Goal: Task Accomplishment & Management: Use online tool/utility

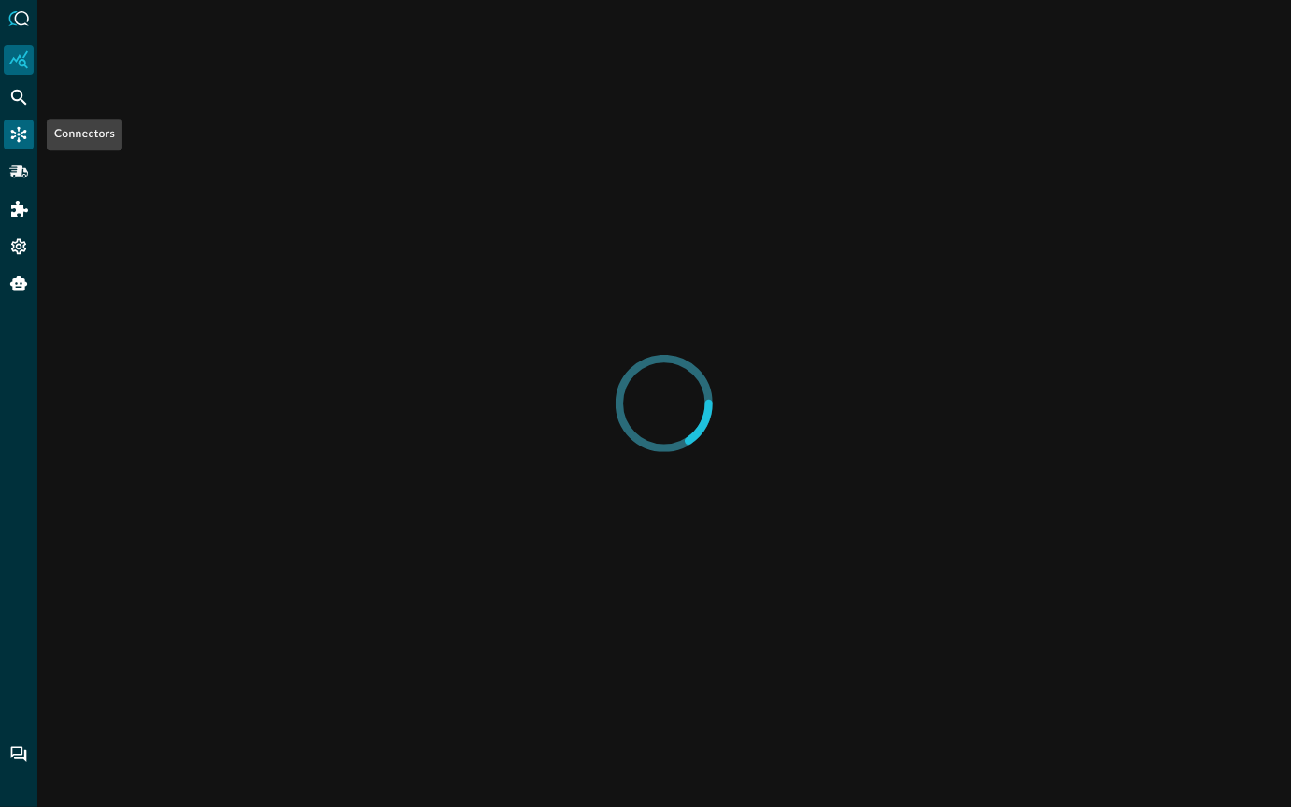
click at [21, 145] on div "Connectors" at bounding box center [19, 135] width 30 height 30
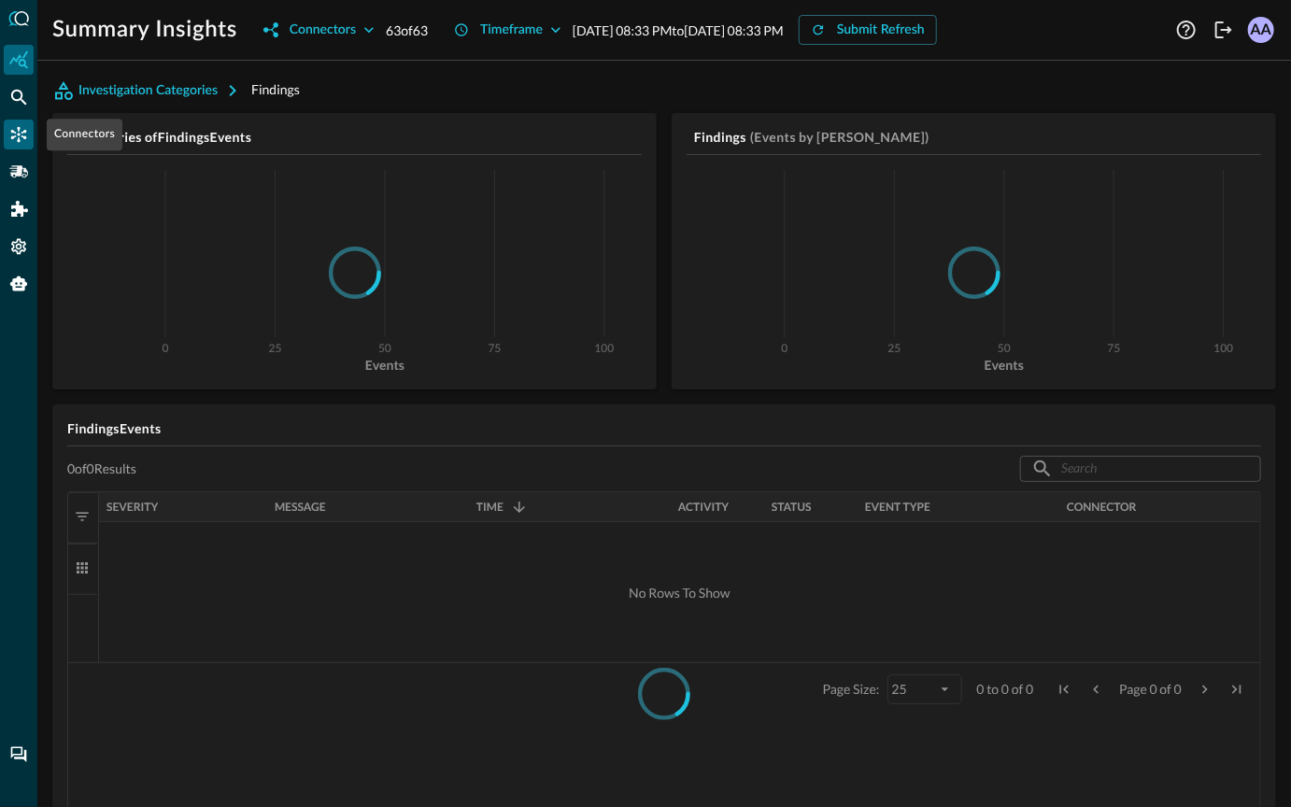
click at [21, 145] on div "Connectors" at bounding box center [19, 135] width 30 height 30
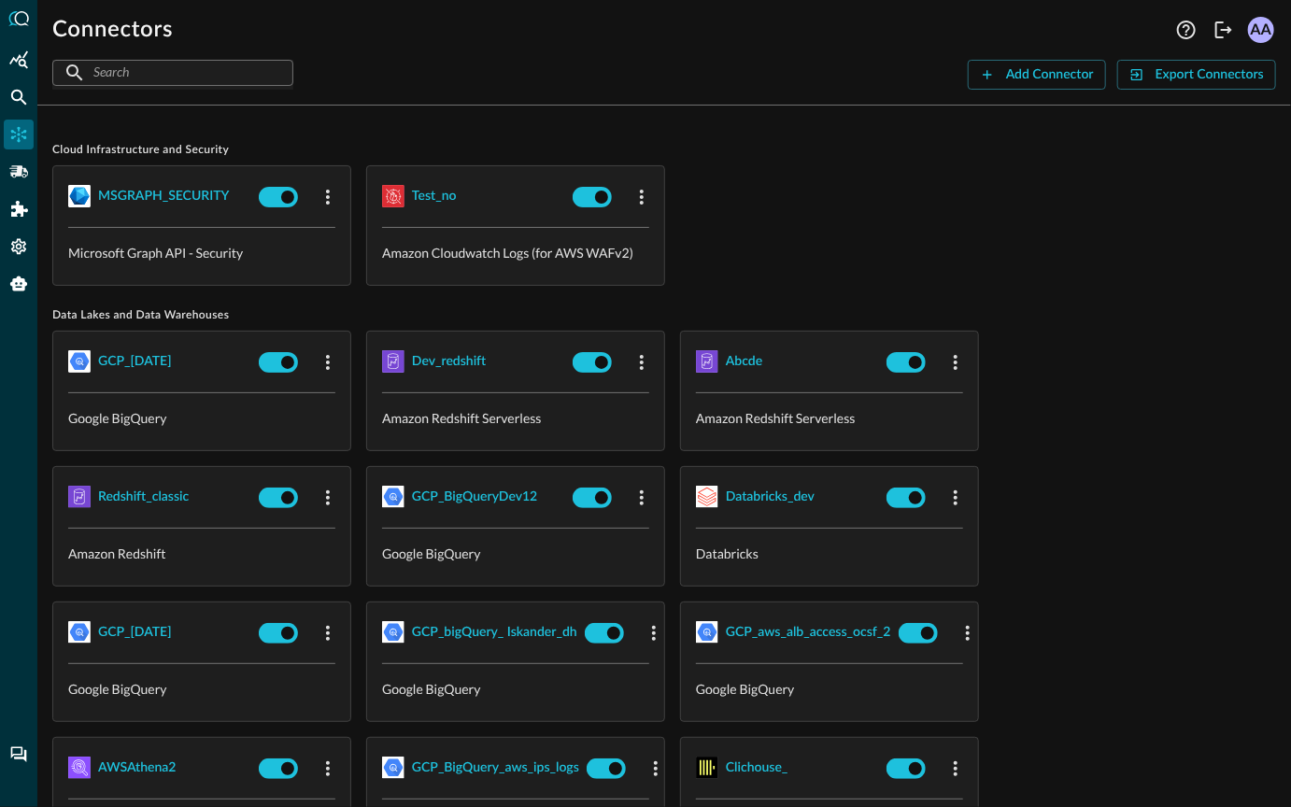
click at [249, 69] on div "​ ​" at bounding box center [172, 73] width 241 height 26
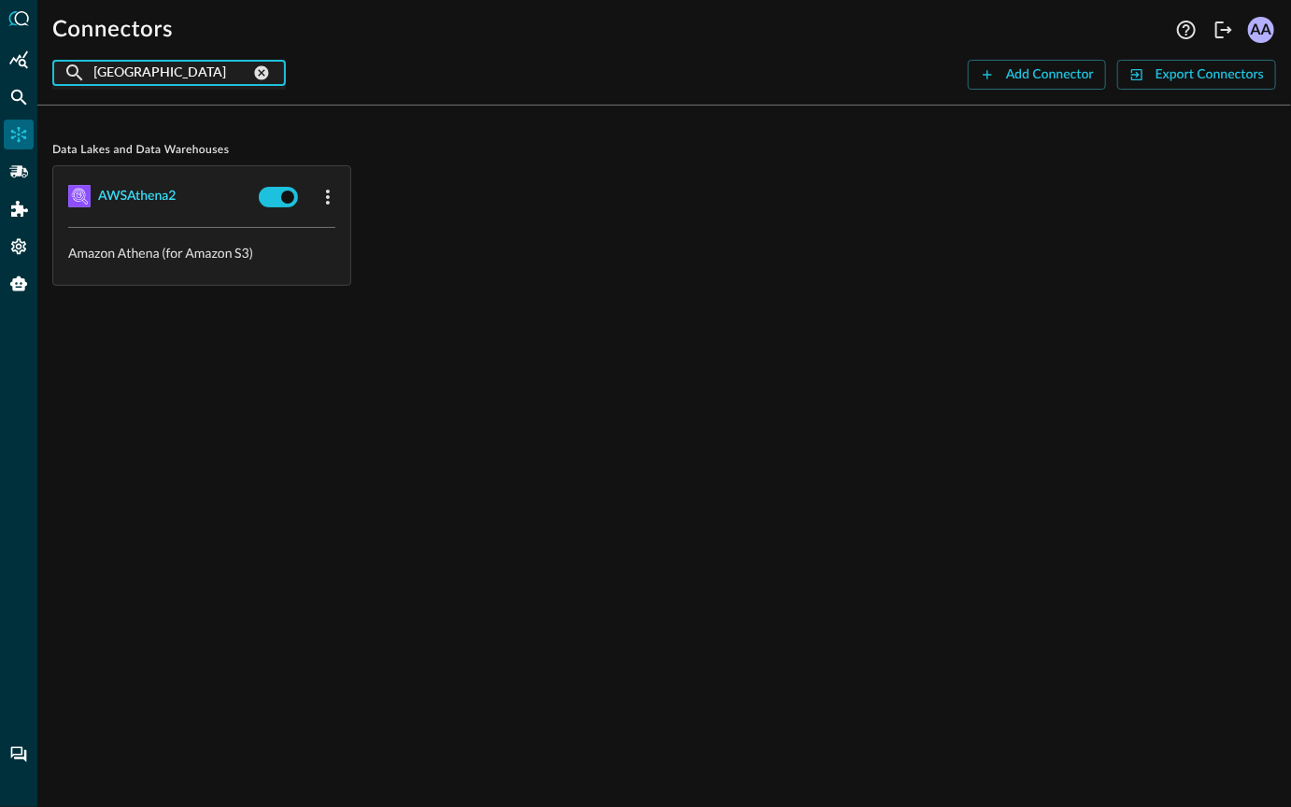
type input "[GEOGRAPHIC_DATA]"
click at [153, 191] on div "AWSAthena2" at bounding box center [137, 196] width 78 height 23
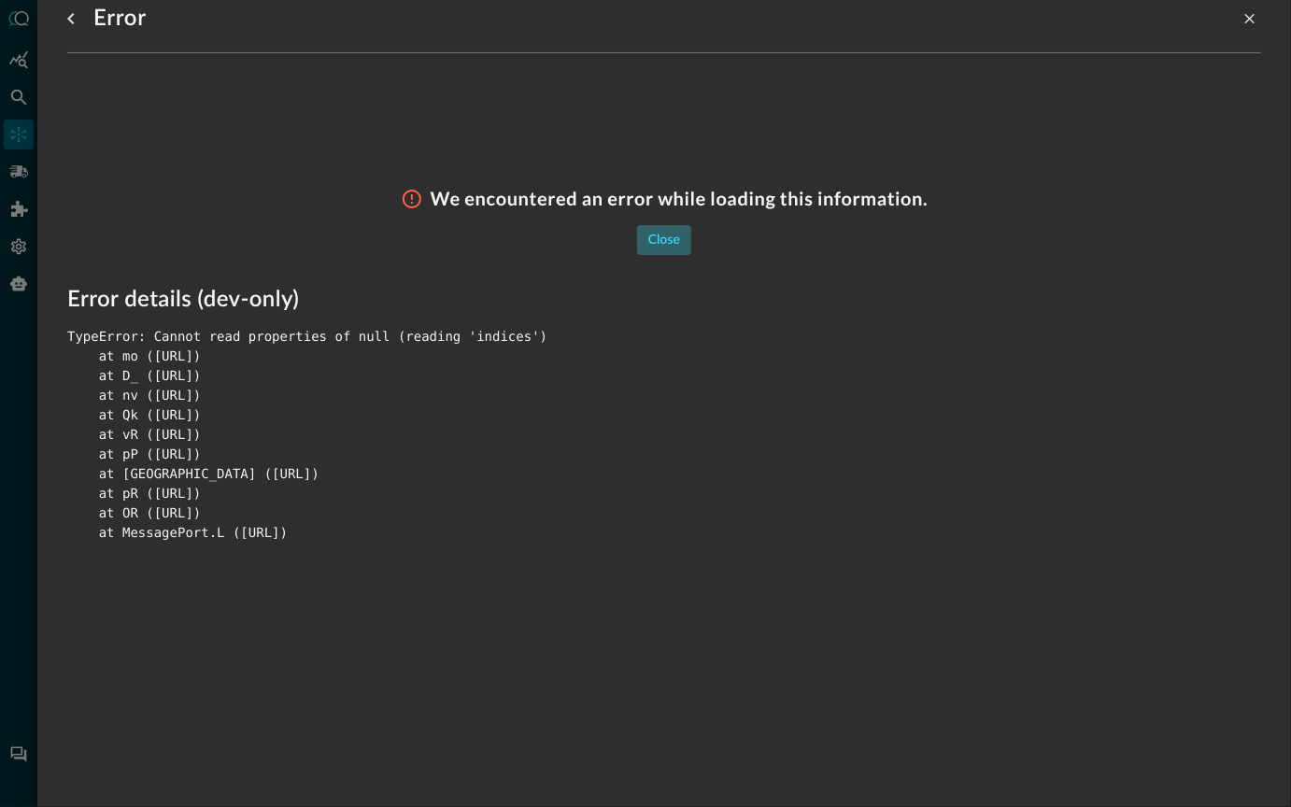
click at [667, 239] on div "Close" at bounding box center [664, 240] width 32 height 23
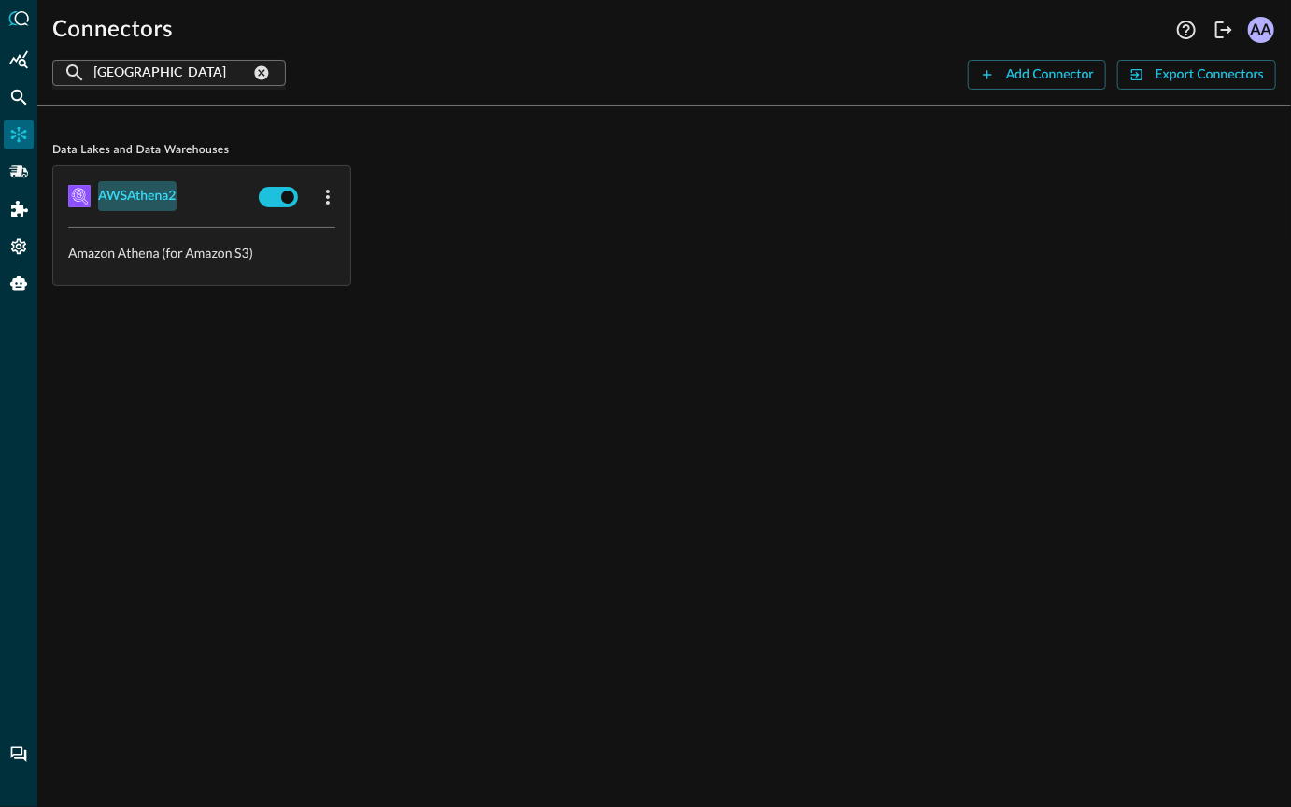
click at [132, 201] on div "AWSAthena2" at bounding box center [137, 196] width 78 height 23
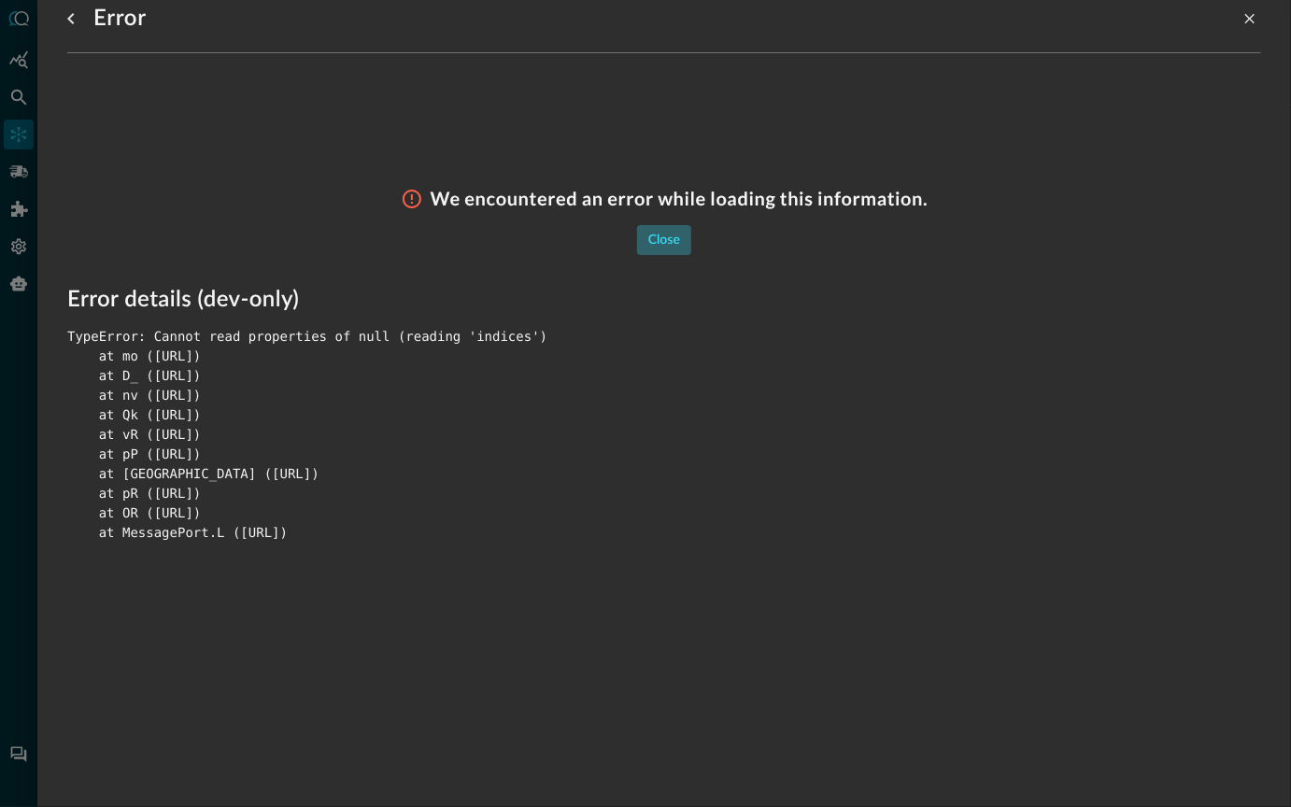
click at [661, 237] on div "Close" at bounding box center [664, 240] width 32 height 23
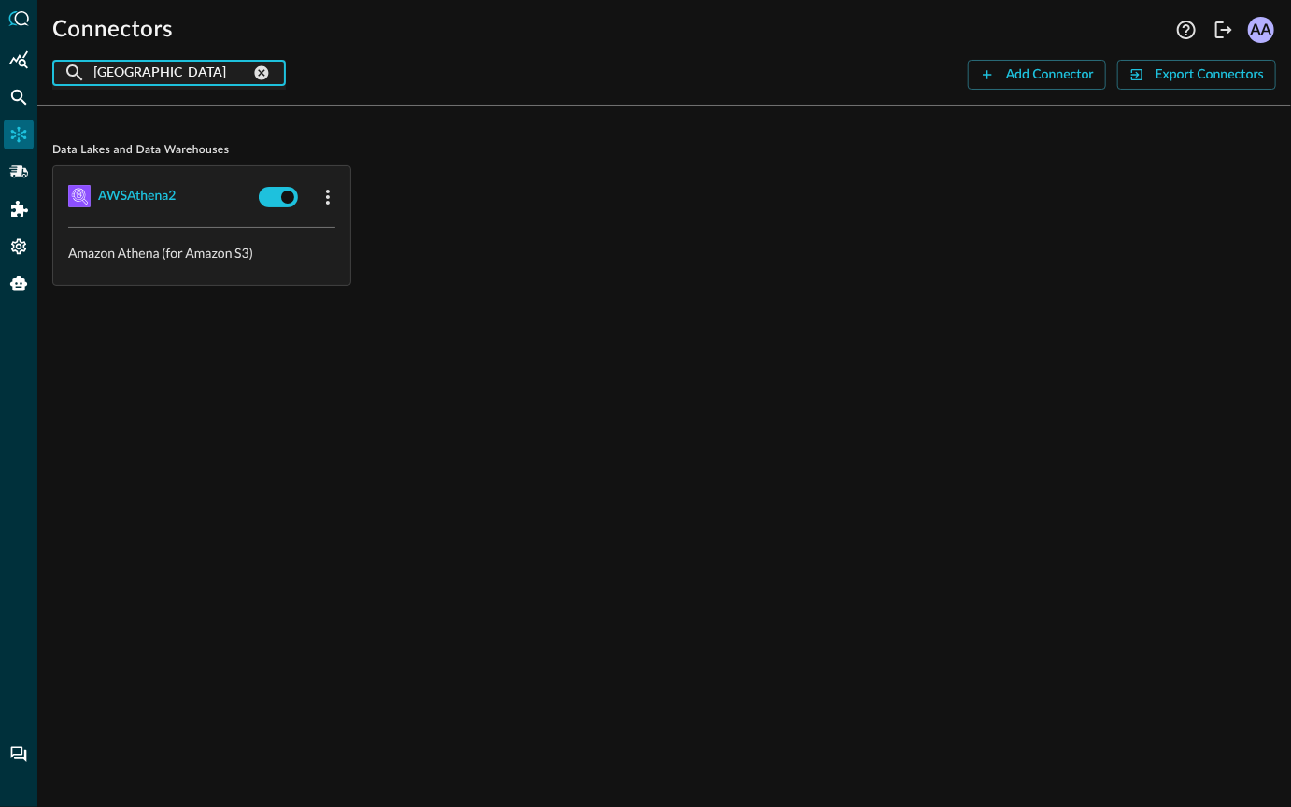
click at [185, 74] on input "[GEOGRAPHIC_DATA]" at bounding box center [171, 72] width 157 height 35
click at [260, 78] on icon "clear connection search" at bounding box center [262, 73] width 14 height 14
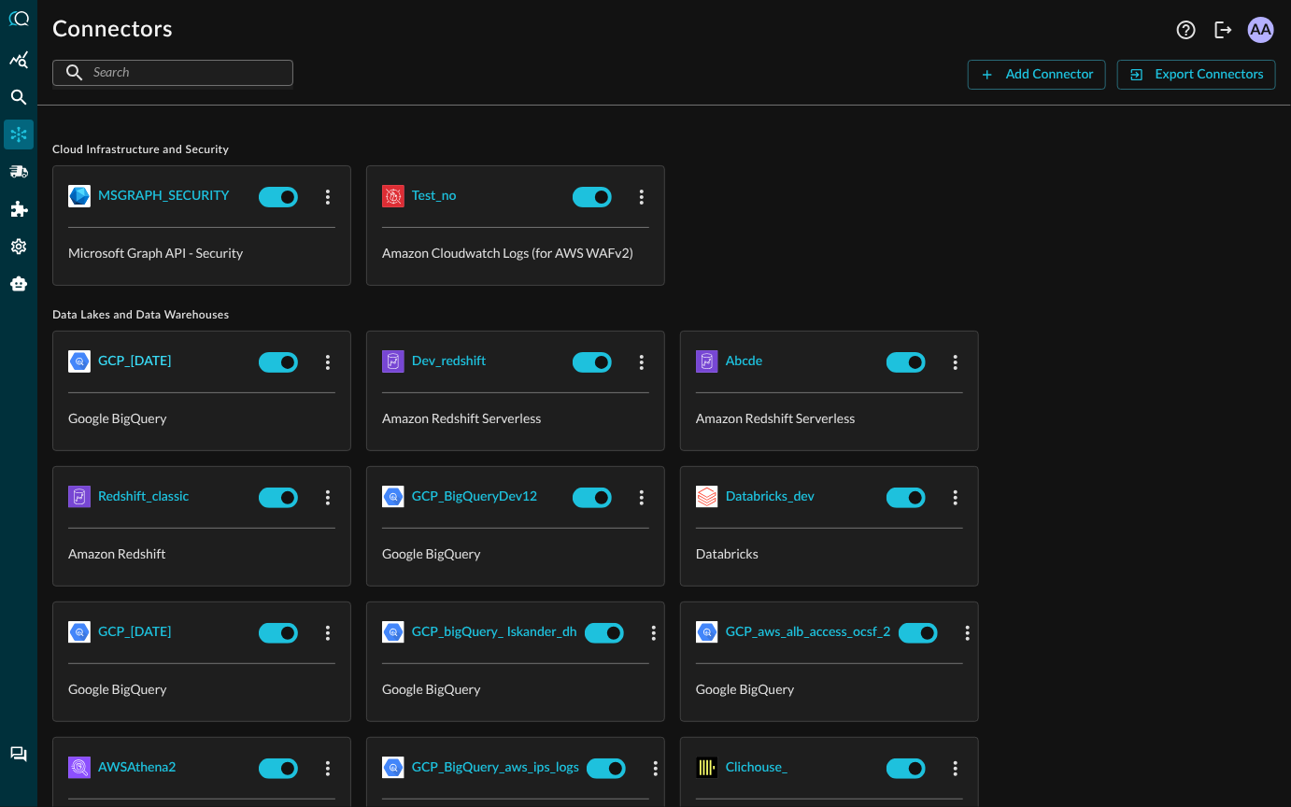
click at [148, 354] on div "GCP_[DATE]" at bounding box center [135, 361] width 74 height 23
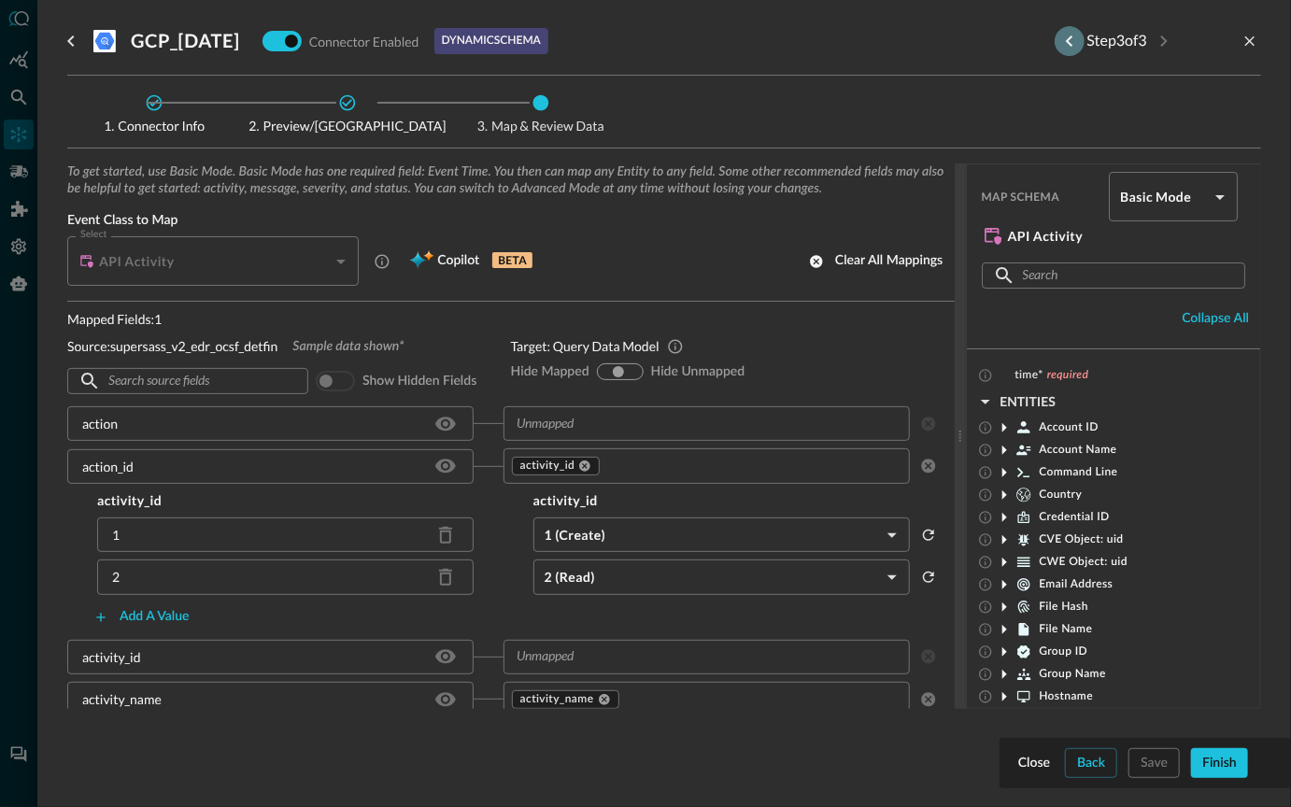
click at [1061, 35] on icon "Previous step" at bounding box center [1069, 41] width 22 height 22
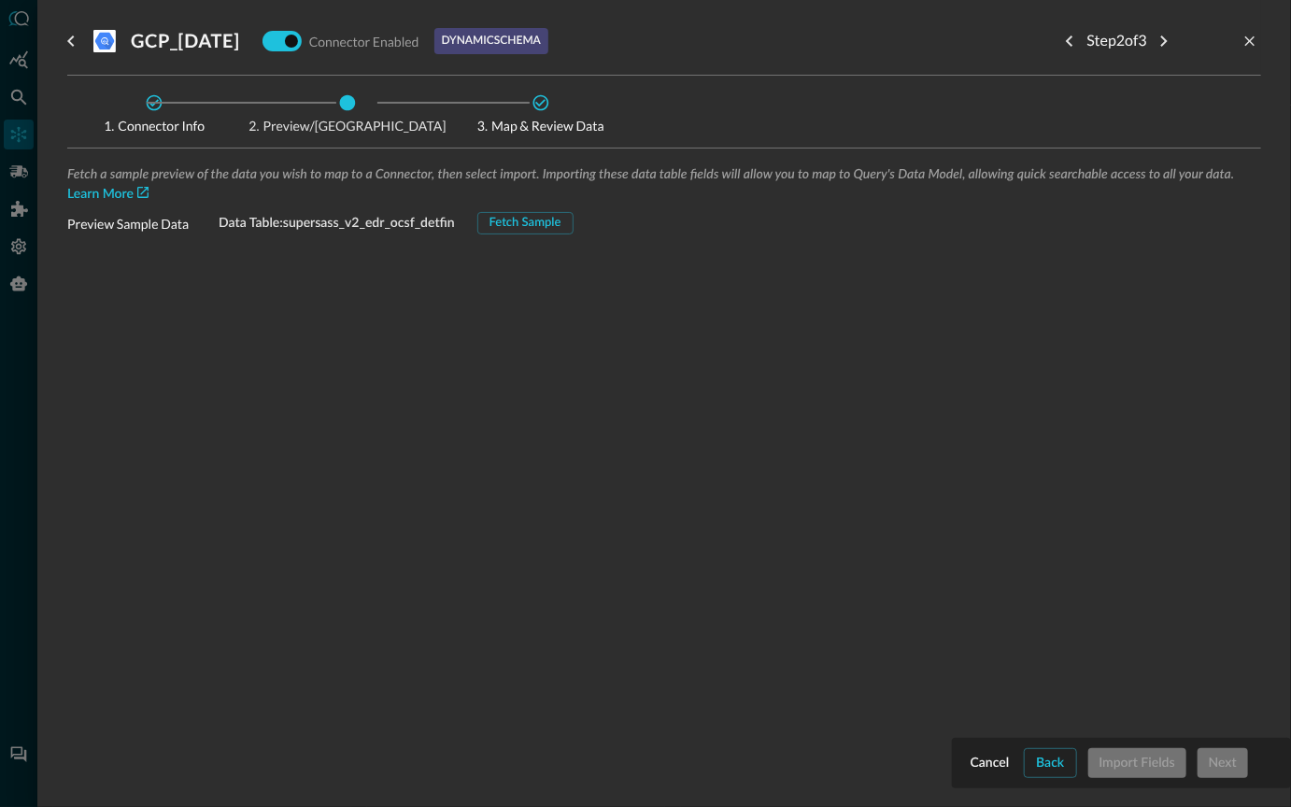
drag, startPoint x: 529, startPoint y: 223, endPoint x: 542, endPoint y: 331, distance: 108.2
click at [542, 331] on div "Fetch a sample preview of the data you wish to map to a Connector, then select …" at bounding box center [664, 433] width 1194 height 540
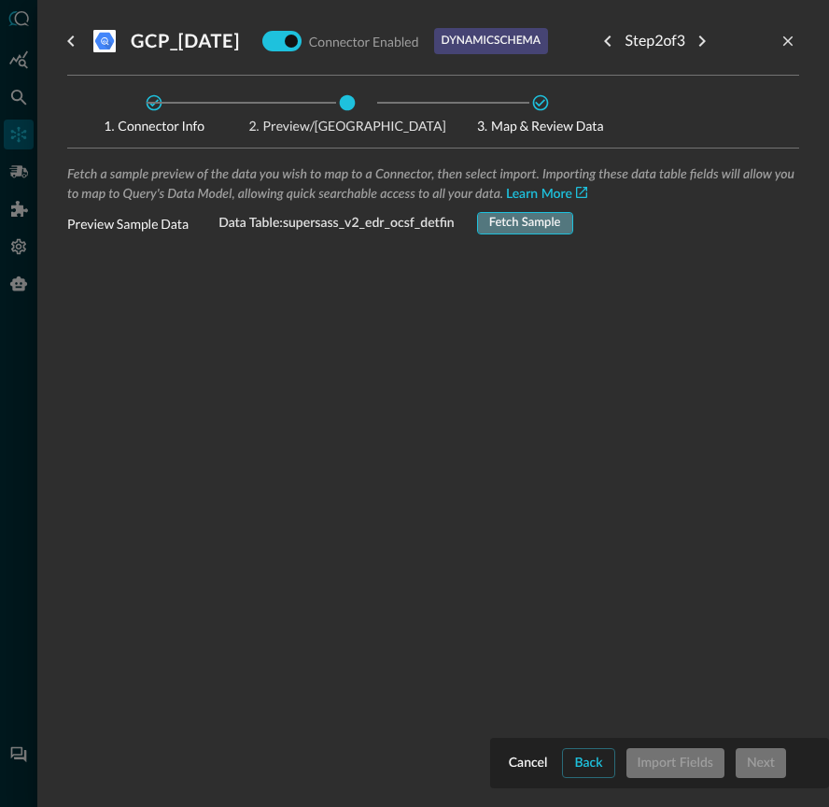
click at [555, 222] on div "Fetch Sample" at bounding box center [525, 223] width 72 height 21
